Goal: Task Accomplishment & Management: Manage account settings

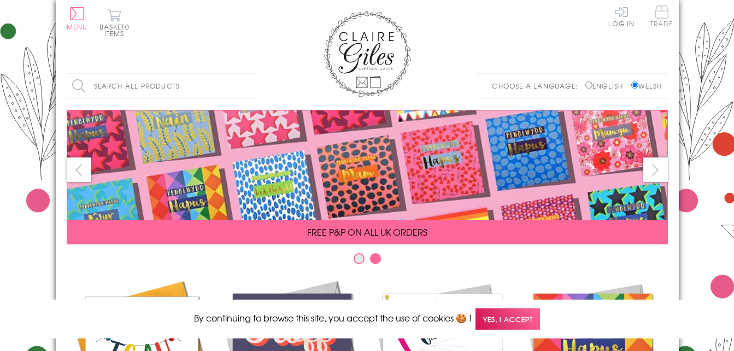
click at [664, 20] on span "Trade" at bounding box center [661, 15] width 23 height 21
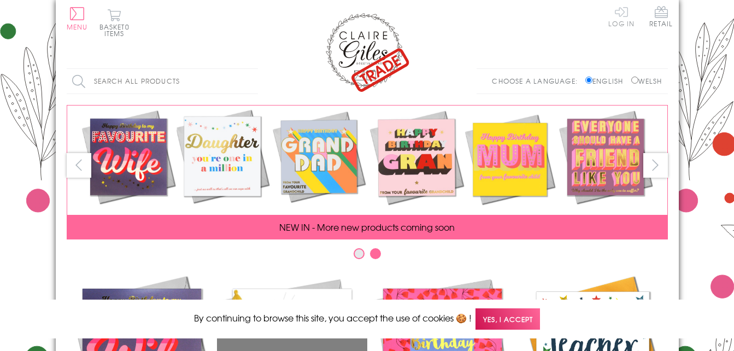
click at [620, 12] on link "Log In" at bounding box center [621, 15] width 26 height 21
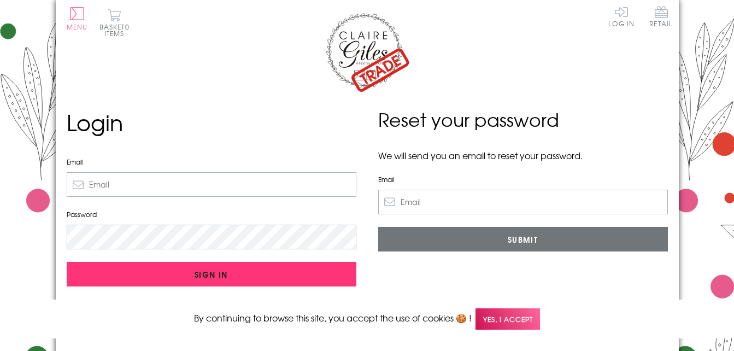
type input "[EMAIL_ADDRESS][DOMAIN_NAME]"
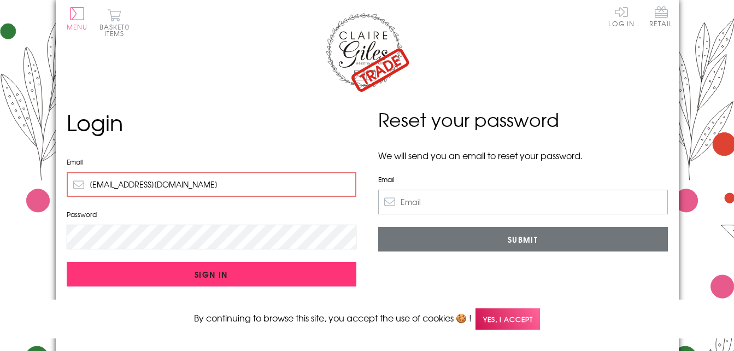
click at [263, 281] on input "Sign In" at bounding box center [212, 274] width 290 height 25
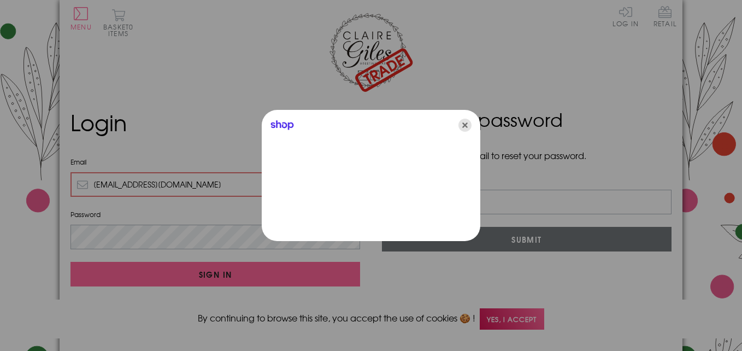
click at [463, 121] on icon "Close" at bounding box center [465, 125] width 13 height 13
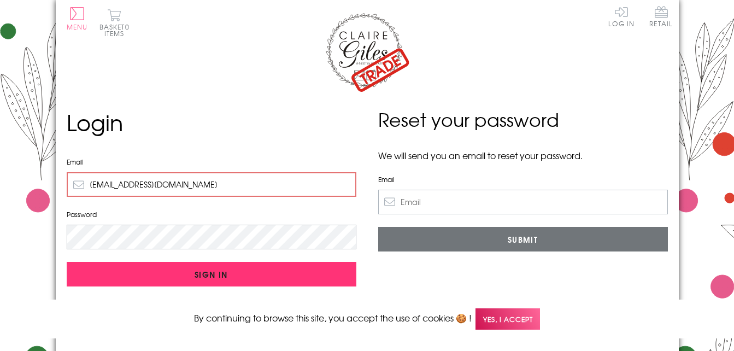
click at [246, 281] on input "Sign In" at bounding box center [212, 274] width 290 height 25
click at [245, 276] on input "Sign In" at bounding box center [212, 274] width 290 height 25
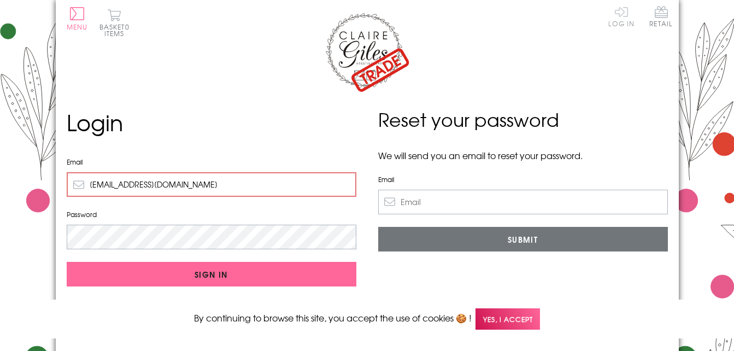
click at [623, 17] on link "Log In" at bounding box center [621, 15] width 26 height 21
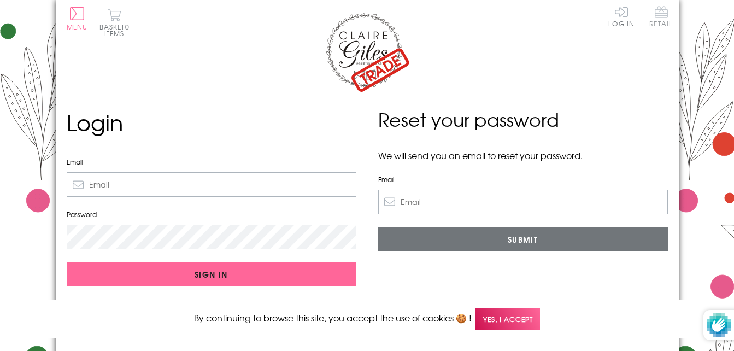
type input "nonifhobbs@hotmail.co.uk"
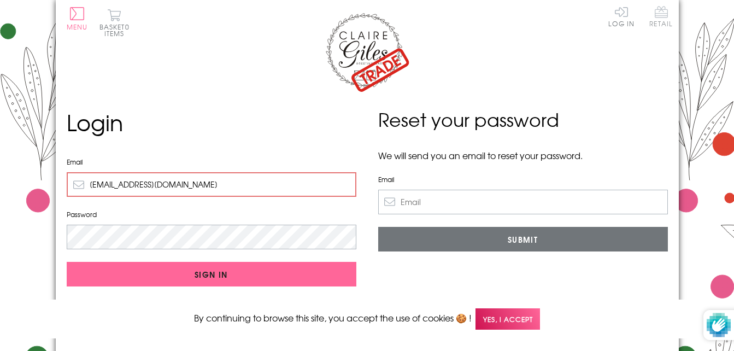
click at [659, 18] on span "Retail" at bounding box center [660, 15] width 23 height 21
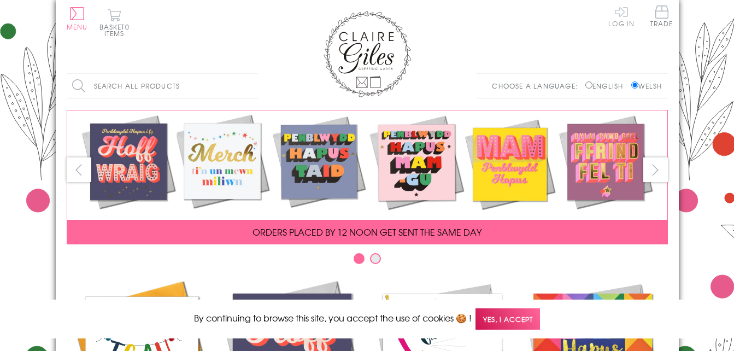
click at [622, 19] on link "Log In" at bounding box center [621, 15] width 26 height 21
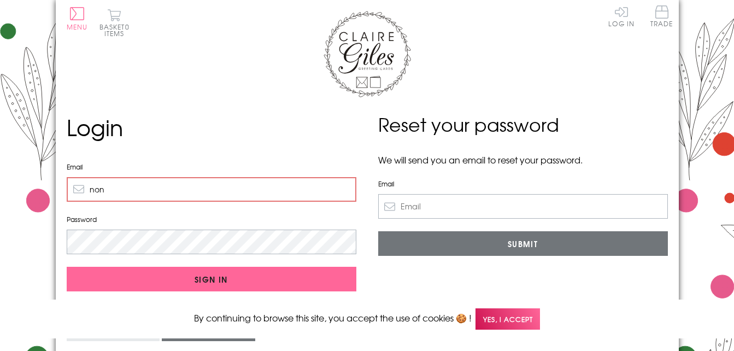
type input "[EMAIL_ADDRESS][DOMAIN_NAME]"
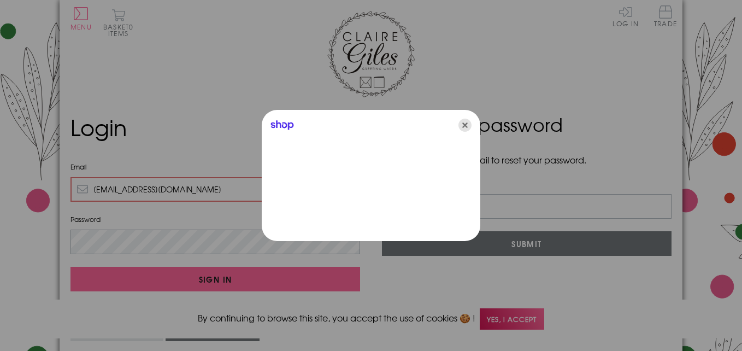
click at [471, 120] on icon "Close" at bounding box center [465, 125] width 13 height 13
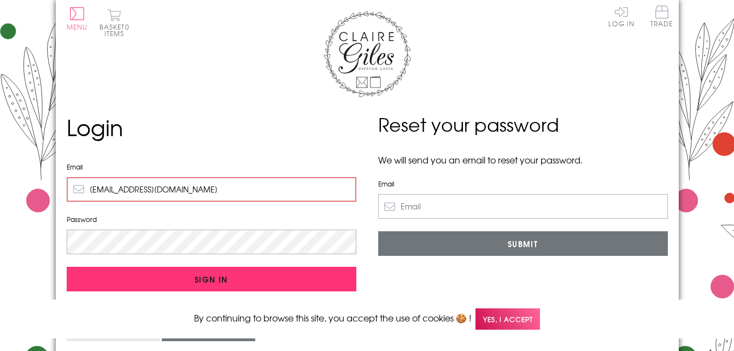
click at [313, 273] on input "Sign In" at bounding box center [212, 279] width 290 height 25
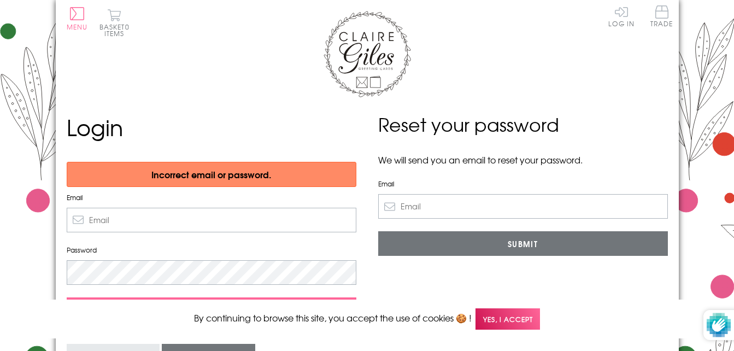
click at [281, 226] on input "Email" at bounding box center [212, 220] width 290 height 25
click at [200, 222] on input "non@noisy" at bounding box center [212, 220] width 290 height 25
click at [369, 254] on div "Reset your password We will send you an email to reset your password. Email Sub…" at bounding box center [523, 247] width 312 height 273
click at [244, 224] on input "non@noisy" at bounding box center [212, 220] width 290 height 25
type input "[EMAIL_ADDRESS][DOMAIN_NAME]"
